Goal: Task Accomplishment & Management: Manage account settings

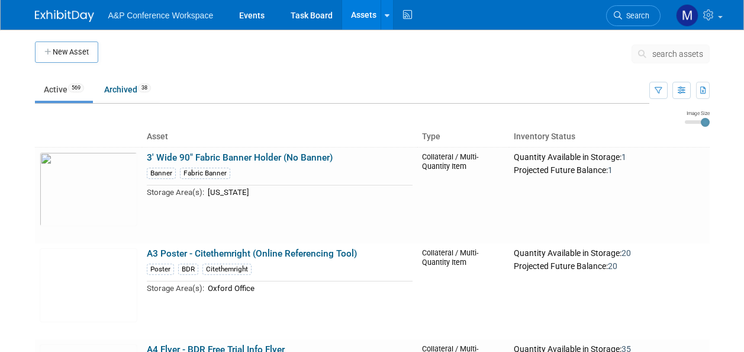
drag, startPoint x: 0, startPoint y: 0, endPoint x: 373, endPoint y: 21, distance: 373.6
click at [374, 18] on link "Assets" at bounding box center [363, 15] width 43 height 30
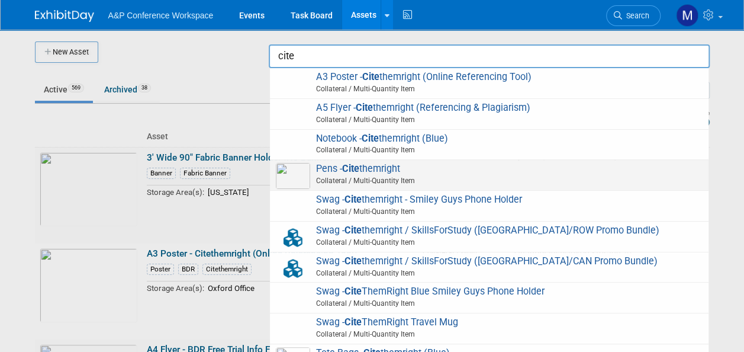
click at [398, 165] on span "Pens - Cite themright Collateral / Multi-Quantity Item" at bounding box center [489, 175] width 427 height 24
type input "Pens - Citethemright"
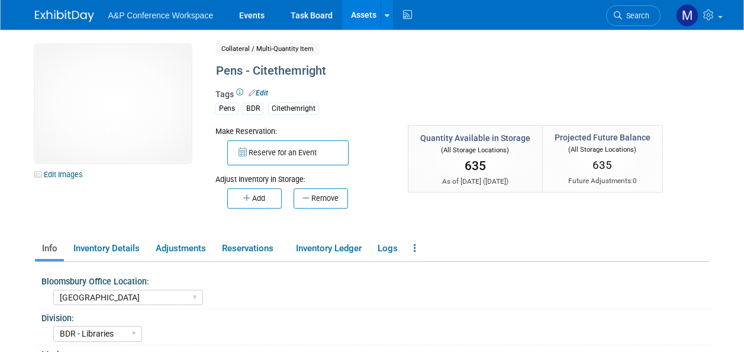
select select "[GEOGRAPHIC_DATA]"
select select "BDR - Libraries"
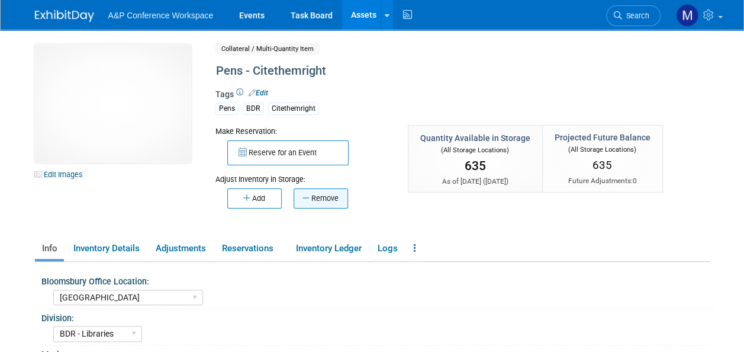
click at [328, 200] on button "Remove" at bounding box center [321, 198] width 54 height 20
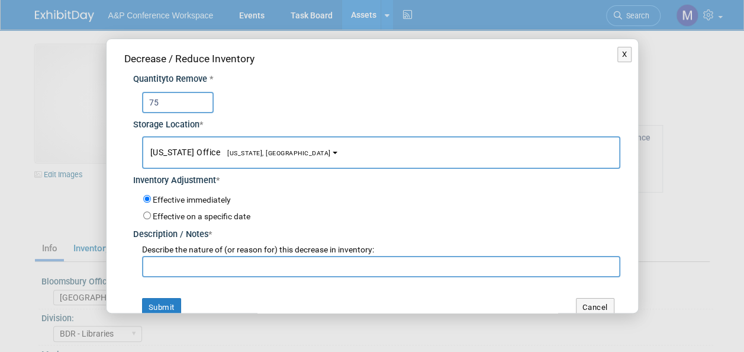
type input "75"
click at [241, 156] on span "[US_STATE] Office [US_STATE], [GEOGRAPHIC_DATA]" at bounding box center [240, 151] width 181 height 9
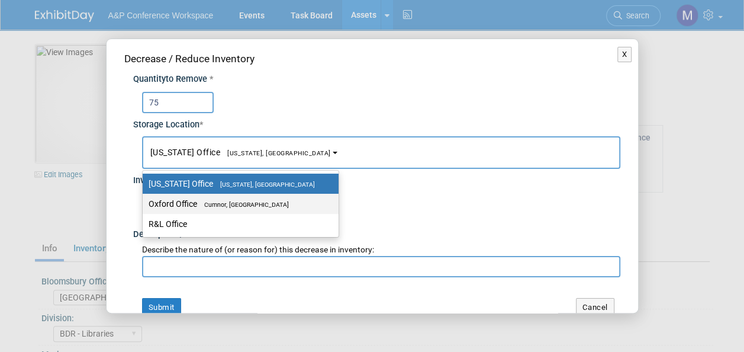
click at [243, 202] on span "Cumnor, [GEOGRAPHIC_DATA]" at bounding box center [243, 205] width 92 height 8
click at [144, 202] on input "Oxford Office [GEOGRAPHIC_DATA], [GEOGRAPHIC_DATA]" at bounding box center [141, 204] width 8 height 8
select select "11222978"
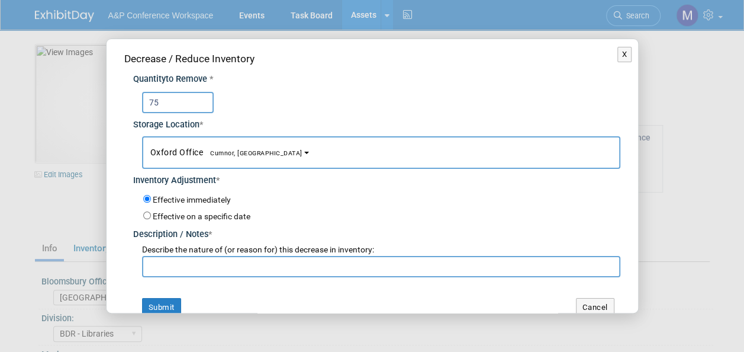
click at [248, 260] on input "text" at bounding box center [381, 266] width 478 height 21
click at [149, 265] on input "Abigail Larkin requests" at bounding box center [381, 266] width 478 height 21
click at [249, 264] on input "5x Abigail Larkin requests" at bounding box center [381, 266] width 478 height 21
drag, startPoint x: 327, startPoint y: 263, endPoint x: 133, endPoint y: 245, distance: 195.6
click at [133, 245] on div "Describe the nature of (or reason for) this decrease in inventory: 5x Abigail L…" at bounding box center [376, 259] width 487 height 36
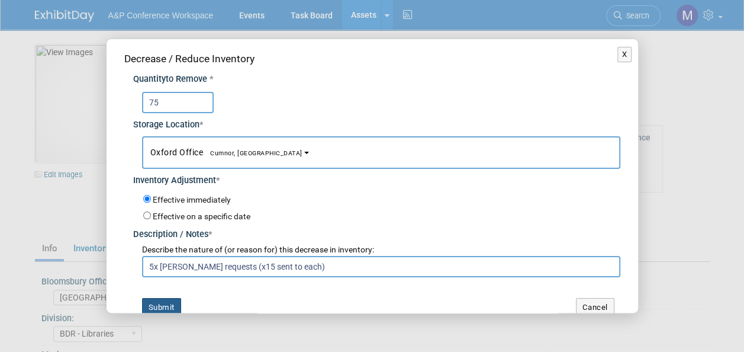
type input "5x Abigail Larkin requests (x15 sent to each)"
click at [171, 305] on button "Submit" at bounding box center [161, 307] width 39 height 19
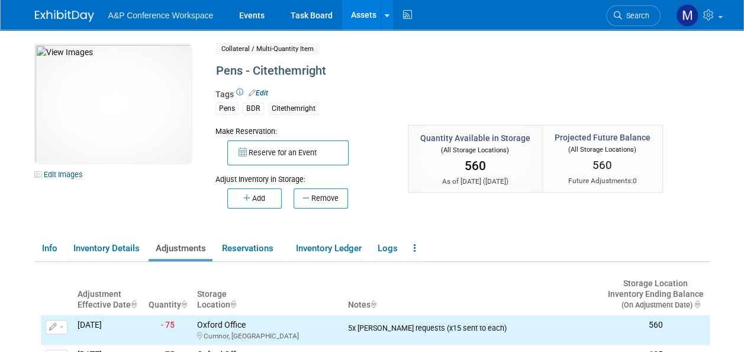
click at [363, 11] on link "Assets" at bounding box center [363, 15] width 43 height 30
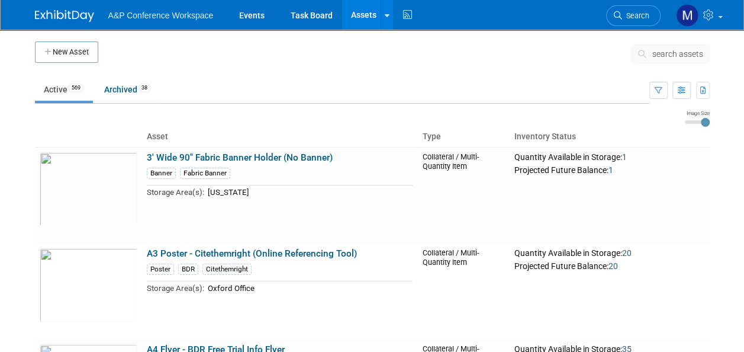
click at [689, 52] on span "search assets" at bounding box center [677, 53] width 51 height 9
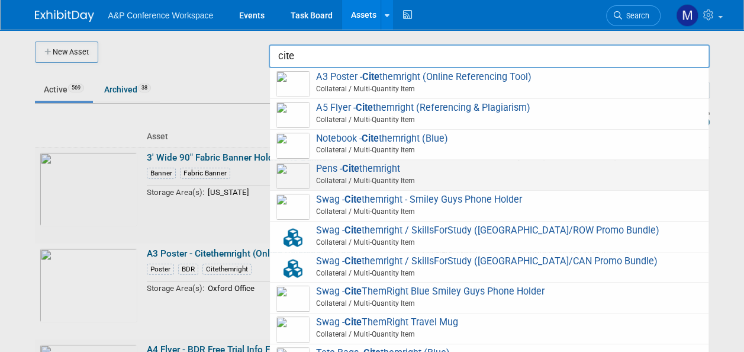
click at [385, 167] on span "Pens - Cite themright Collateral / Multi-Quantity Item" at bounding box center [489, 175] width 427 height 24
type input "Pens - Citethemright"
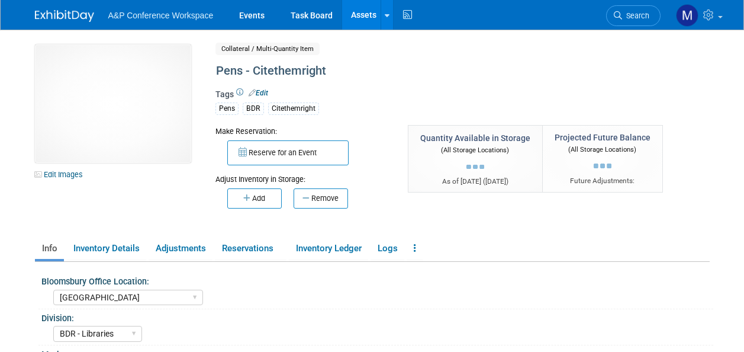
select select "[GEOGRAPHIC_DATA]"
select select "BDR - Libraries"
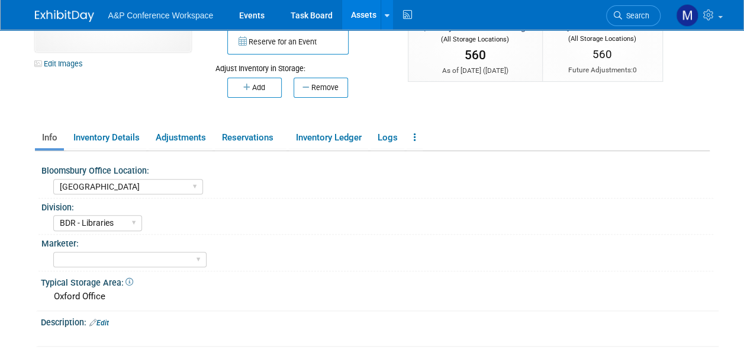
scroll to position [101, 0]
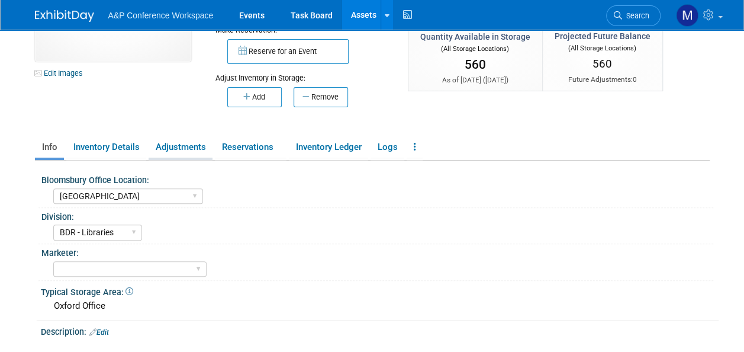
click at [182, 152] on link "Adjustments" at bounding box center [181, 147] width 64 height 21
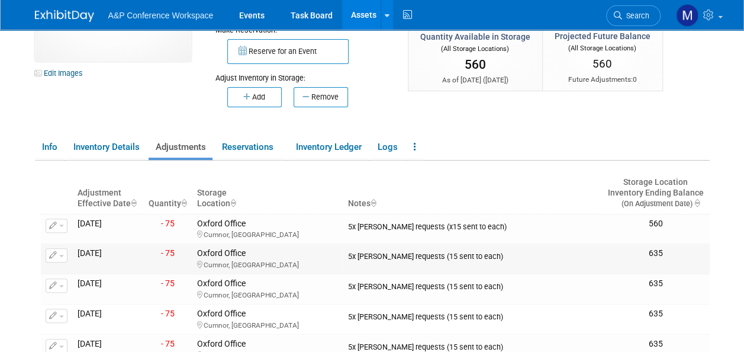
scroll to position [0, 0]
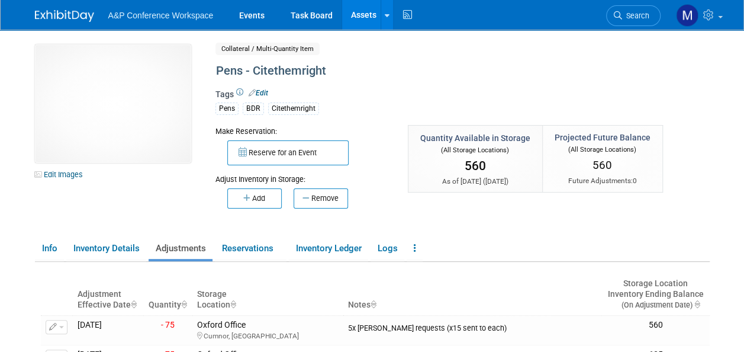
click at [370, 17] on link "Assets" at bounding box center [363, 15] width 43 height 30
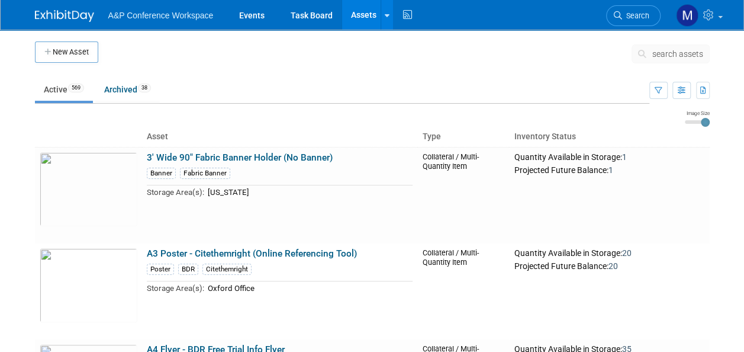
click at [664, 54] on span "search assets" at bounding box center [677, 53] width 51 height 9
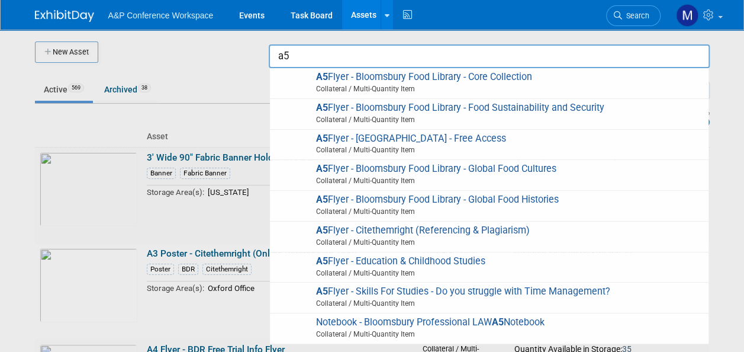
click at [413, 227] on span "A5 Flyer - Citethemright (Referencing & Plagiarism) Collateral / Multi-Quantity…" at bounding box center [489, 236] width 427 height 24
type input "A5 Flyer - Citethemright (Referencing & Plagiarism)"
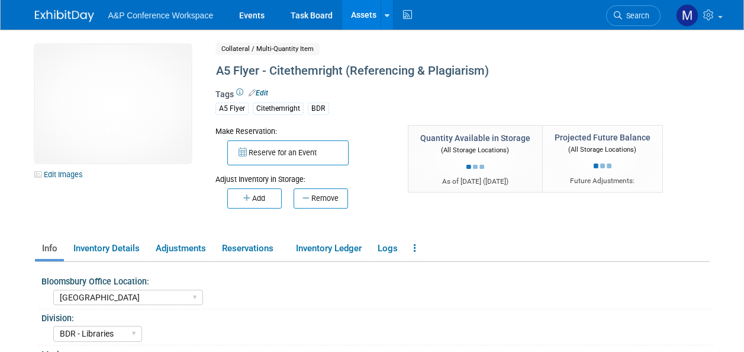
select select "[GEOGRAPHIC_DATA]"
select select "BDR - Libraries"
select select "[PERSON_NAME]"
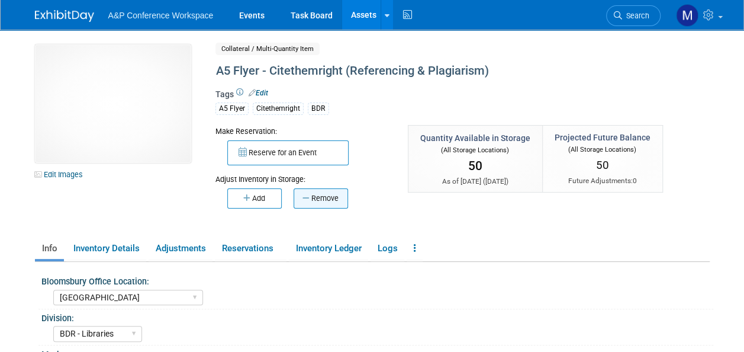
click at [330, 198] on button "Remove" at bounding box center [321, 198] width 54 height 20
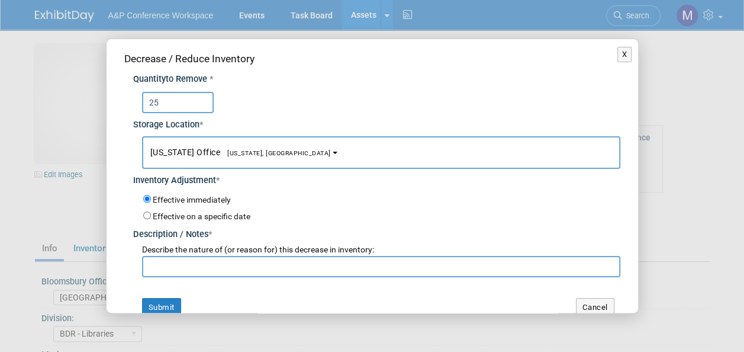
type input "25"
click at [265, 150] on button "[US_STATE] Office [US_STATE], [GEOGRAPHIC_DATA]" at bounding box center [381, 152] width 478 height 33
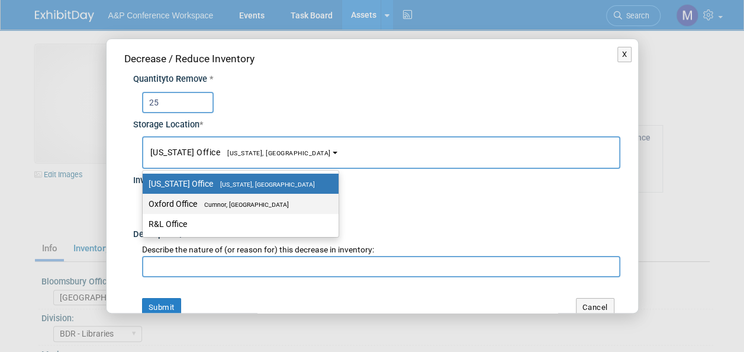
click at [256, 202] on span "Cumnor, [GEOGRAPHIC_DATA]" at bounding box center [243, 205] width 92 height 8
click at [144, 202] on input "Oxford Office [GEOGRAPHIC_DATA], [GEOGRAPHIC_DATA]" at bounding box center [141, 204] width 8 height 8
select select "11222978"
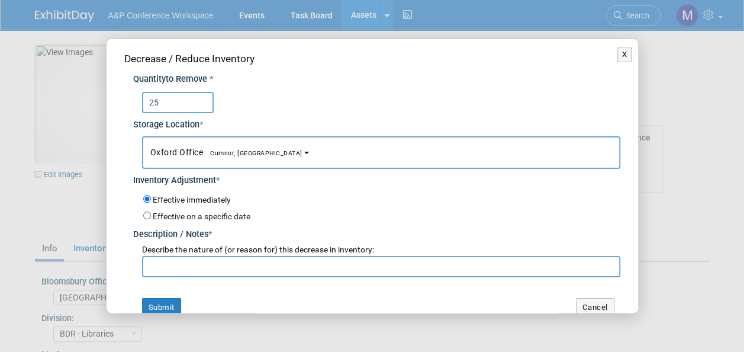
click at [253, 271] on input "text" at bounding box center [381, 266] width 478 height 21
paste input "5x Abigail Larkin requests (x15 sent to each)"
click at [258, 266] on input "5x Abigail Larkin requests (x15 sent to each)" at bounding box center [381, 266] width 478 height 21
type input "5x Abigail Larkin requests (x5 sent to each)"
click at [175, 301] on button "Submit" at bounding box center [161, 307] width 39 height 19
